Goal: Book appointment/travel/reservation

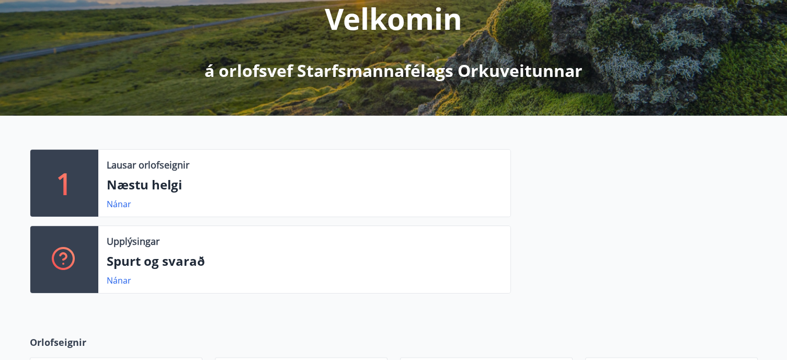
scroll to position [146, 0]
click at [115, 206] on link "Nánar" at bounding box center [119, 203] width 25 height 11
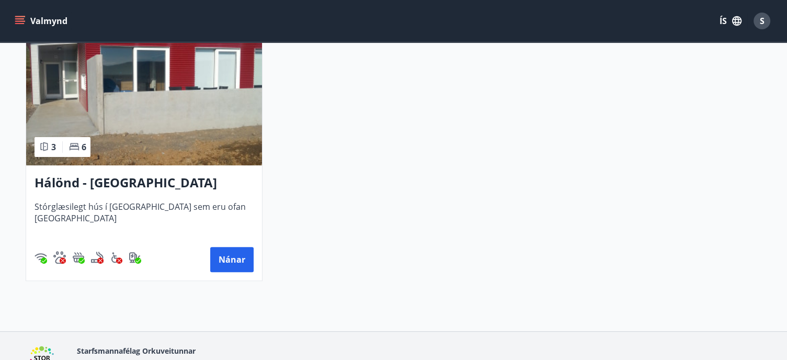
scroll to position [255, 0]
click at [242, 260] on button "Nánar" at bounding box center [231, 259] width 43 height 25
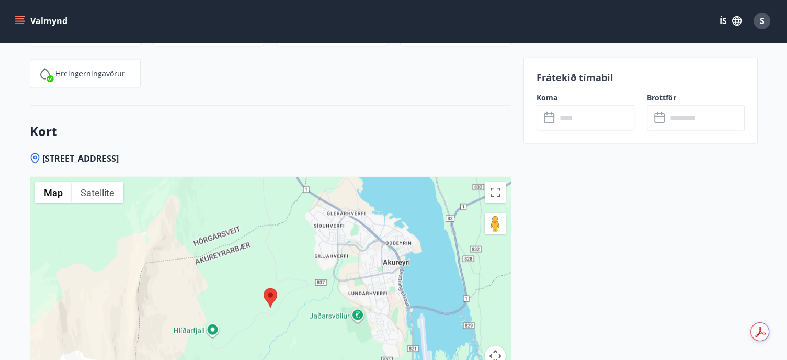
scroll to position [2087, 0]
click at [556, 123] on input "text" at bounding box center [595, 118] width 78 height 26
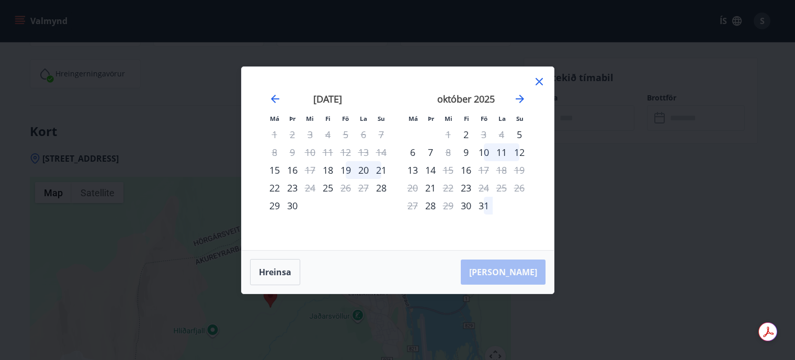
click at [349, 169] on div "19" at bounding box center [346, 170] width 18 height 18
click at [381, 168] on div "21" at bounding box center [381, 170] width 18 height 18
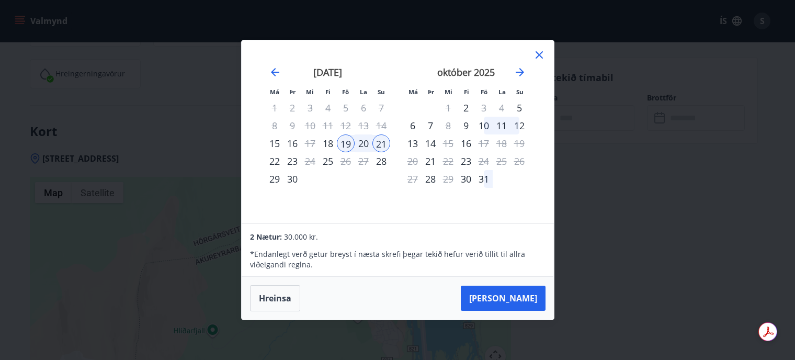
click at [539, 54] on icon at bounding box center [538, 54] width 7 height 7
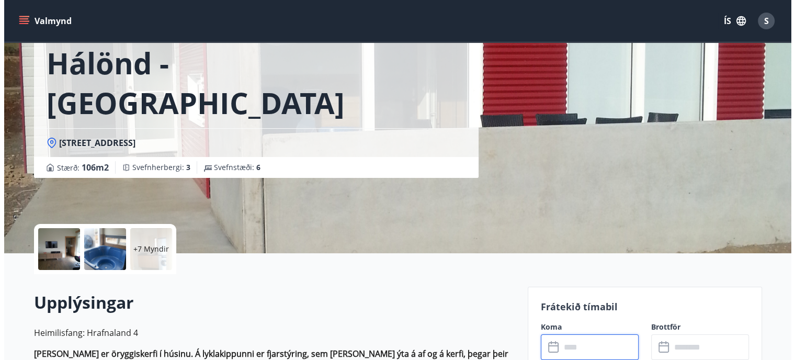
scroll to position [57, 0]
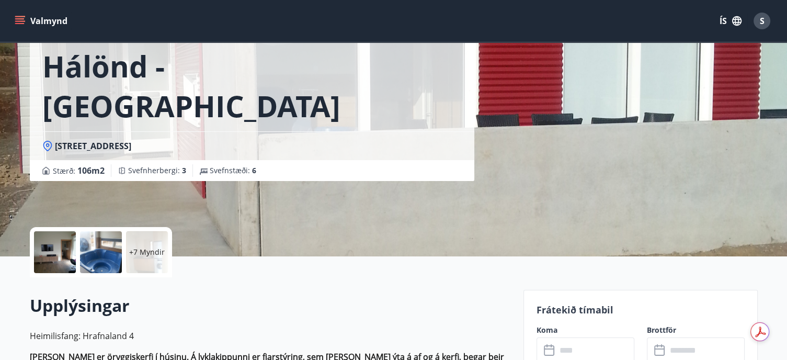
click at [153, 259] on div "+7 Myndir" at bounding box center [147, 252] width 42 height 42
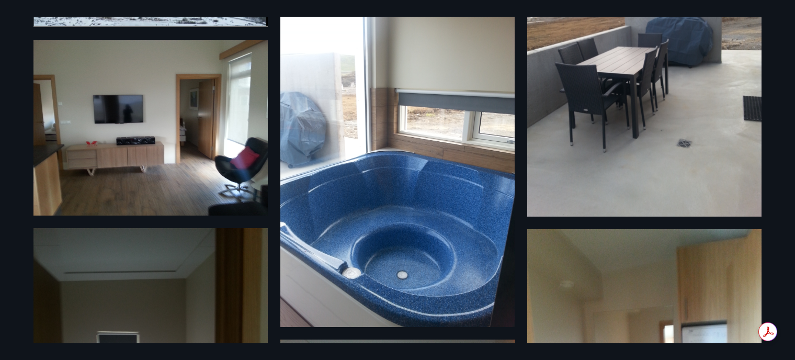
scroll to position [154, 0]
click at [414, 120] on img at bounding box center [397, 171] width 234 height 312
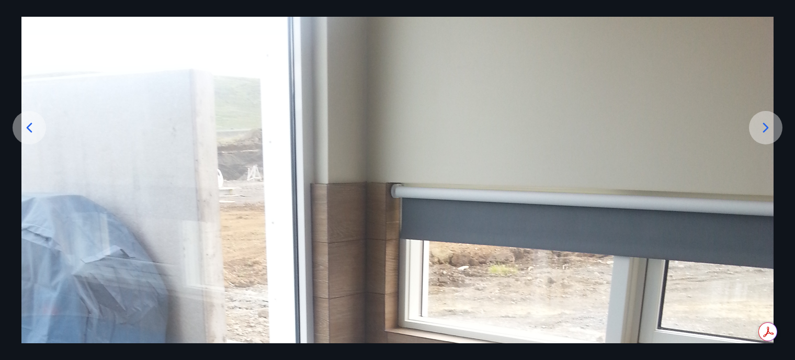
scroll to position [0, 0]
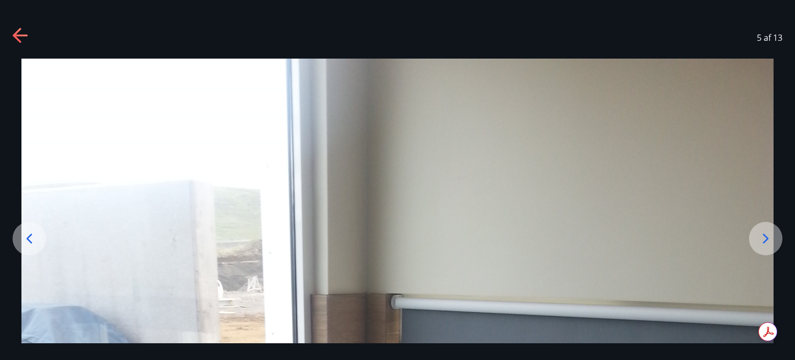
click at [769, 240] on icon at bounding box center [765, 238] width 17 height 17
